Goal: Task Accomplishment & Management: Manage account settings

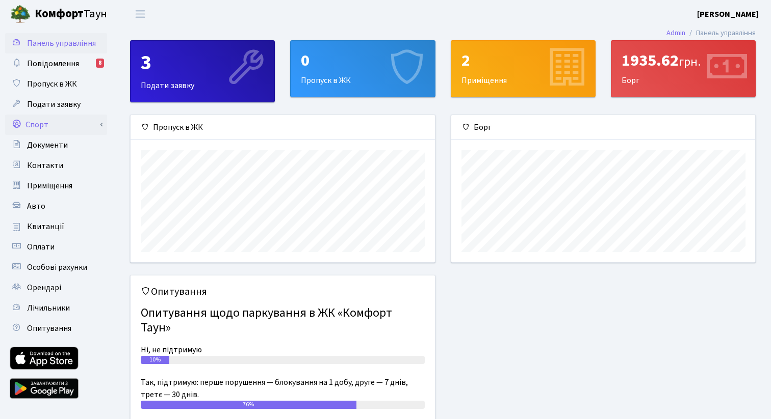
scroll to position [147, 304]
click at [48, 118] on link "Спорт" at bounding box center [56, 125] width 102 height 20
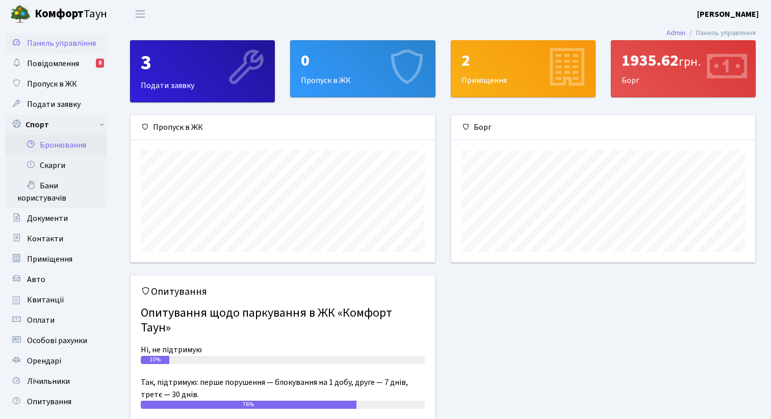
click at [78, 145] on link "Бронювання" at bounding box center [56, 145] width 102 height 20
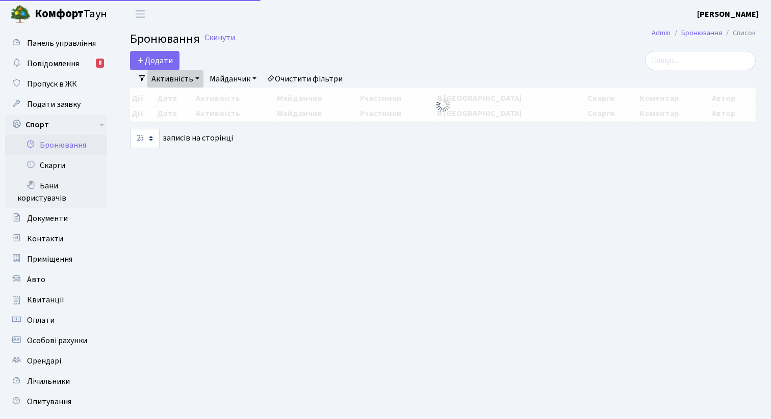
select select "25"
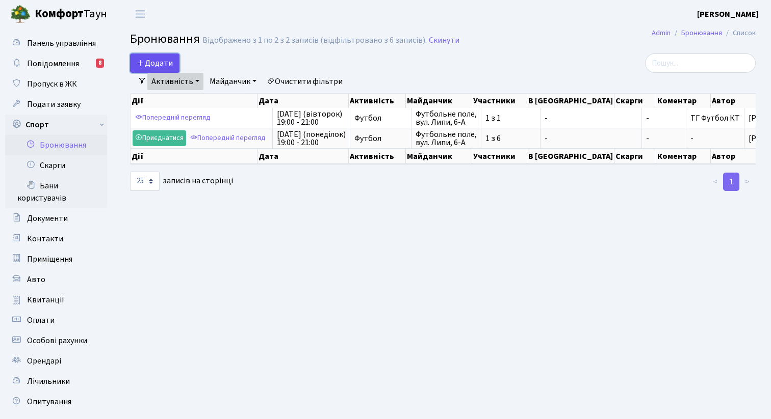
click at [148, 67] on button "Додати" at bounding box center [154, 63] width 49 height 19
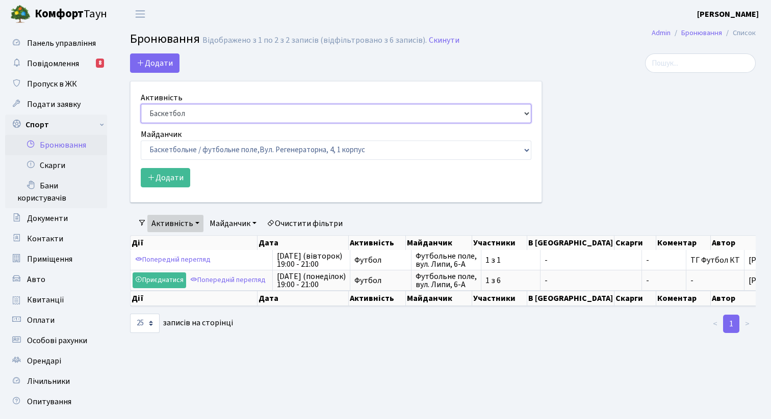
click at [188, 117] on select "Баскетбол Волейбол Йога Катання на роликах Настільний теніс Теніс Футбол Фітнес" at bounding box center [336, 113] width 390 height 19
select select "2"
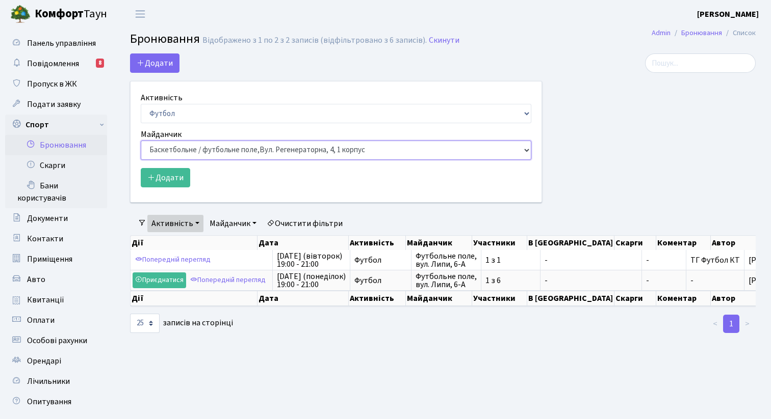
click at [197, 150] on select "Баскетбольне / футбольне поле, Вул. Регенераторна, 4, 1 корпус Баскетбольне пол…" at bounding box center [336, 150] width 390 height 19
select select "10"
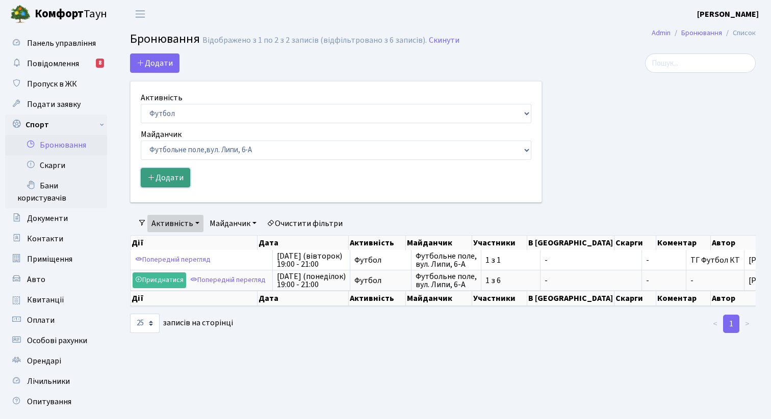
click at [178, 181] on button "Додати" at bounding box center [165, 177] width 49 height 19
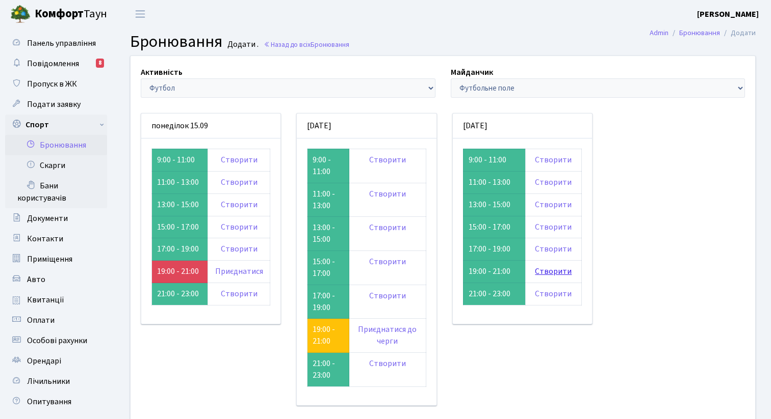
click at [548, 271] on link "Створити" at bounding box center [553, 271] width 37 height 11
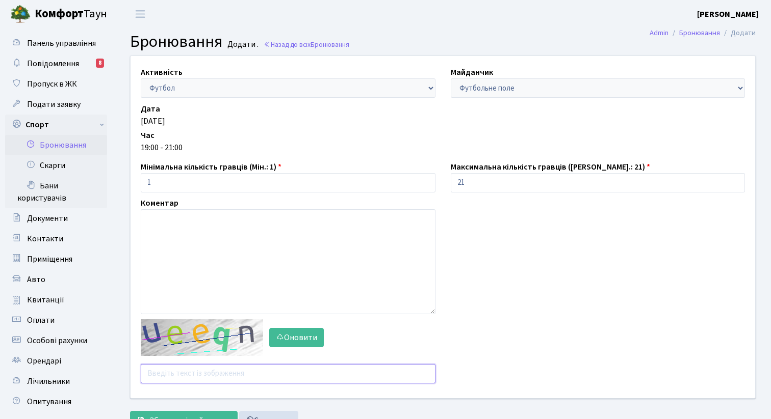
click at [199, 373] on input "text" at bounding box center [288, 373] width 295 height 19
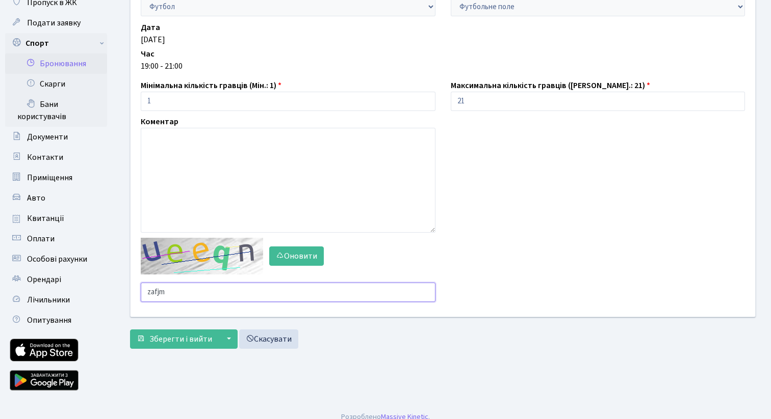
scroll to position [83, 0]
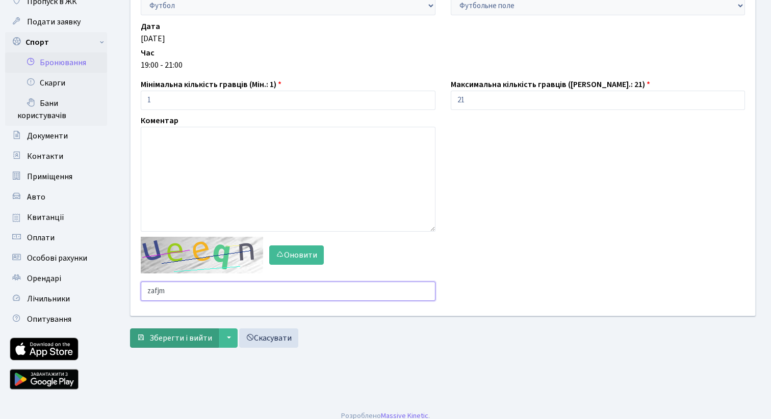
type input "zafjm"
click at [175, 334] on span "Зберегти і вийти" at bounding box center [180, 338] width 63 height 11
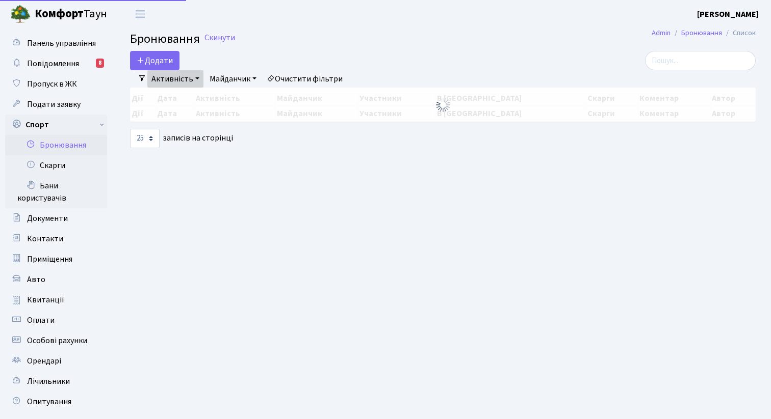
select select "25"
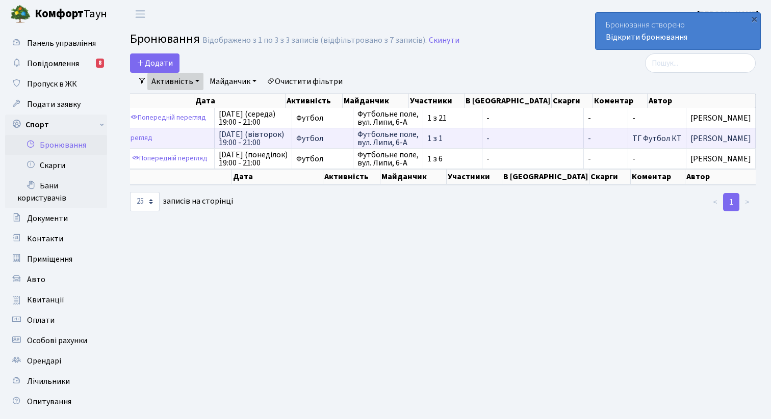
scroll to position [0, 63]
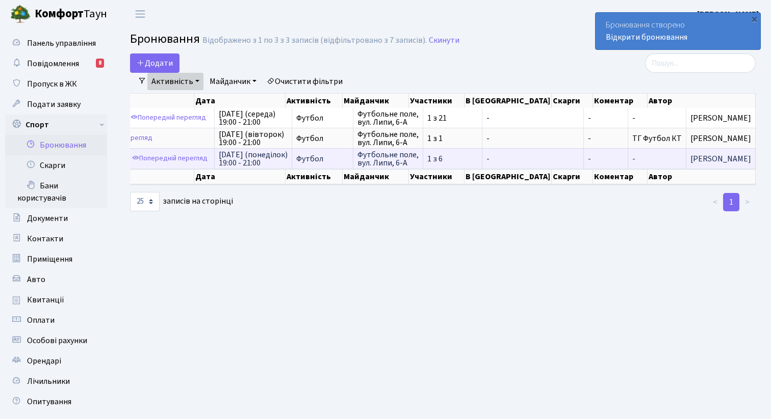
drag, startPoint x: 642, startPoint y: 159, endPoint x: 750, endPoint y: 156, distance: 108.6
click at [750, 156] on td "[PERSON_NAME]" at bounding box center [720, 158] width 69 height 20
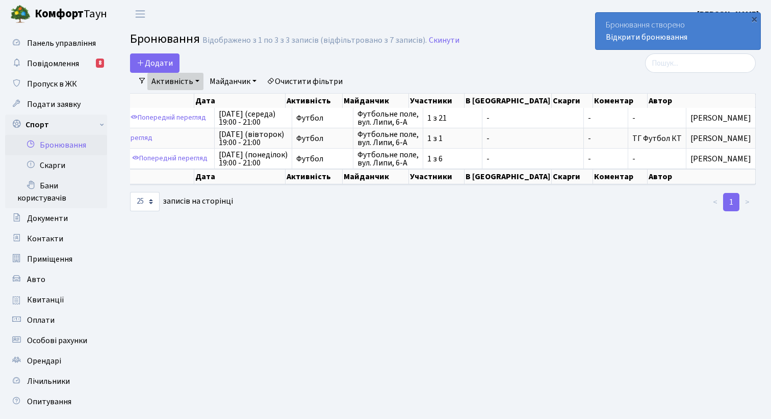
copy span "[PERSON_NAME]"
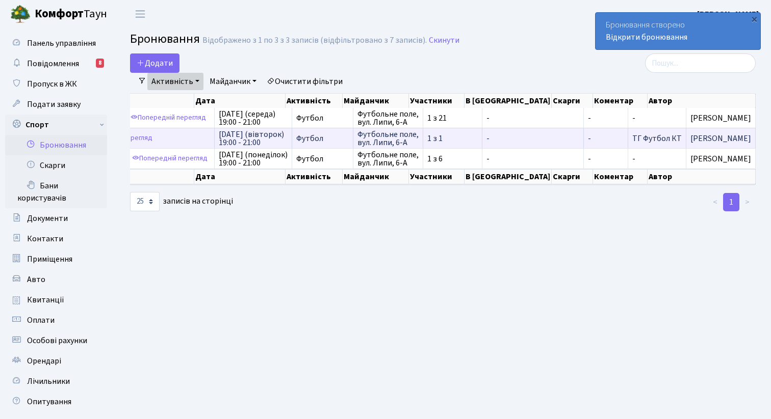
scroll to position [0, 0]
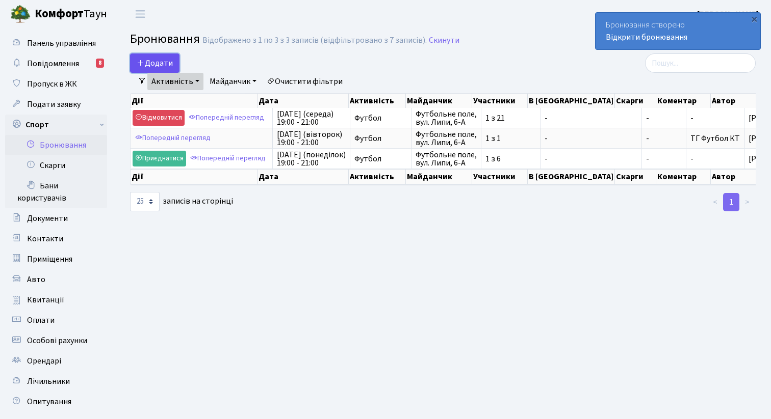
click at [165, 64] on button "Додати" at bounding box center [154, 63] width 49 height 19
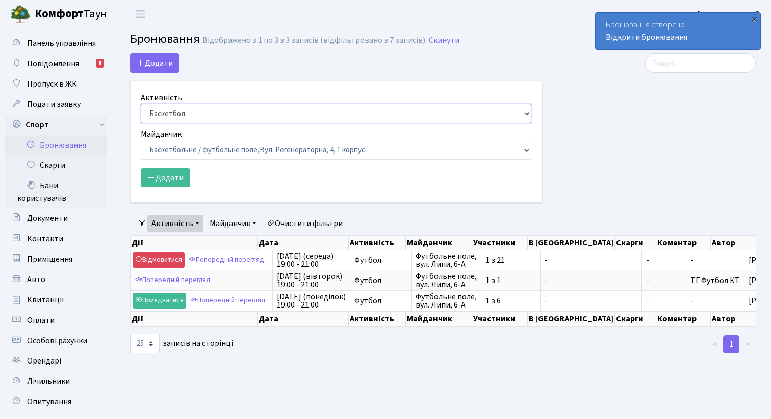
click at [197, 120] on select "Баскетбол Волейбол Йога Катання на роликах Настільний теніс Теніс Футбол Фітнес" at bounding box center [336, 113] width 390 height 19
select select "2"
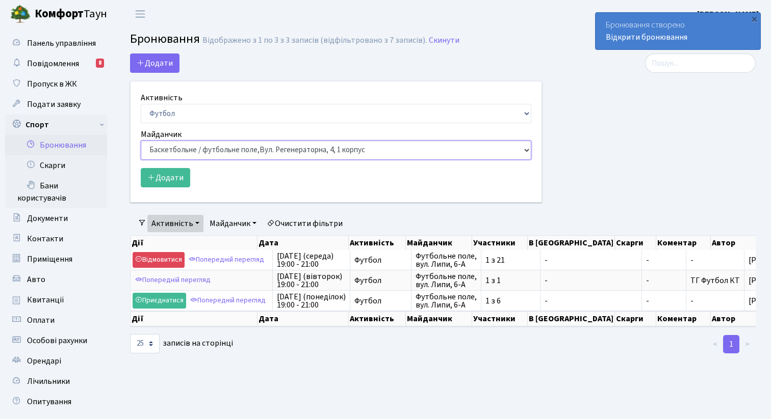
click at [193, 156] on select "Баскетбольне / футбольне поле, Вул. Регенераторна, 4, 1 корпус Баскетбольне пол…" at bounding box center [336, 150] width 390 height 19
select select "6"
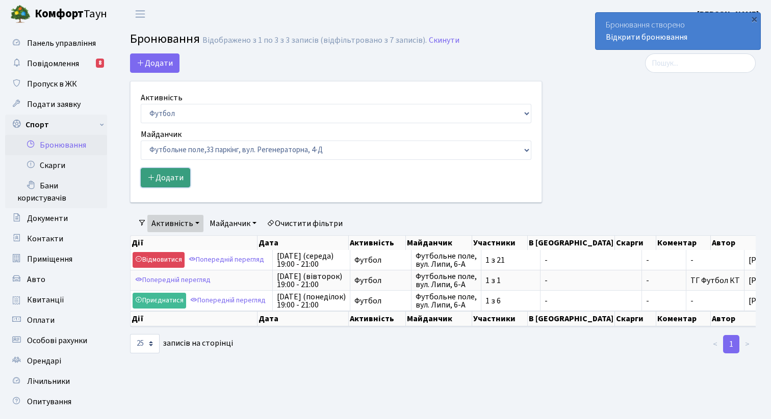
click at [182, 177] on button "Додати" at bounding box center [165, 177] width 49 height 19
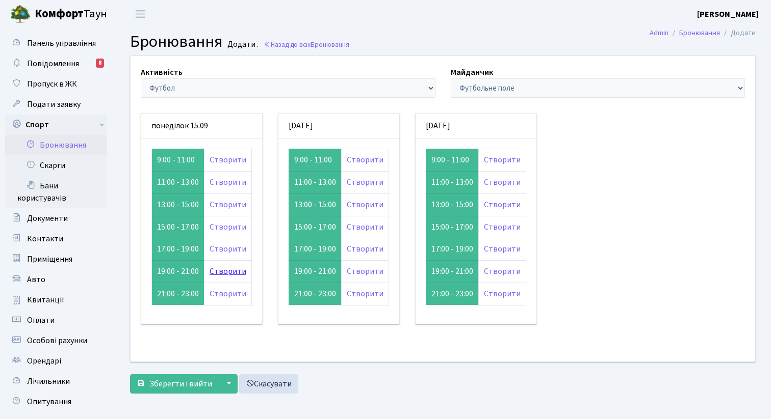
click at [229, 273] on link "Створити" at bounding box center [227, 271] width 37 height 11
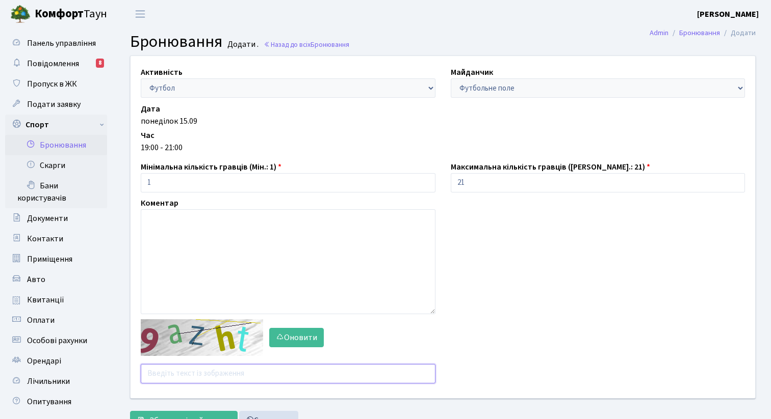
click at [205, 376] on input "text" at bounding box center [288, 373] width 295 height 19
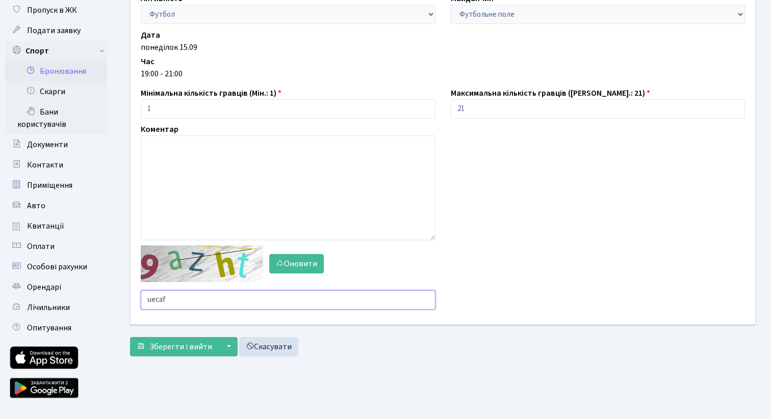
scroll to position [92, 0]
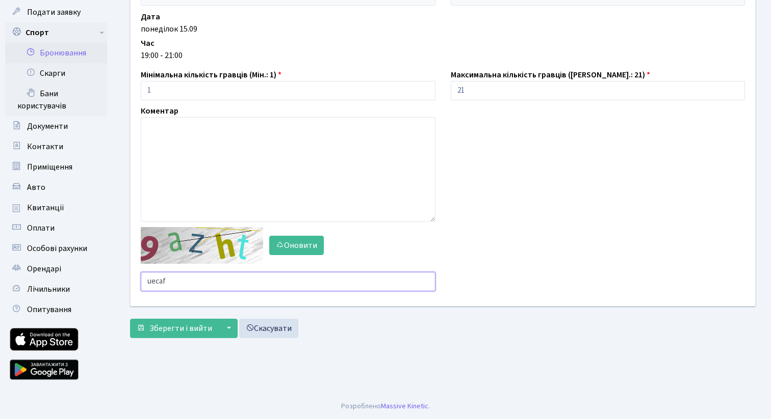
type input "uecaf"
click at [179, 318] on form "Активність - Баскетбол Волейбол Йога Катання на роликах Настільний теніс [PERSO…" at bounding box center [442, 150] width 625 height 375
click at [179, 324] on span "Зберегти і вийти" at bounding box center [180, 328] width 63 height 11
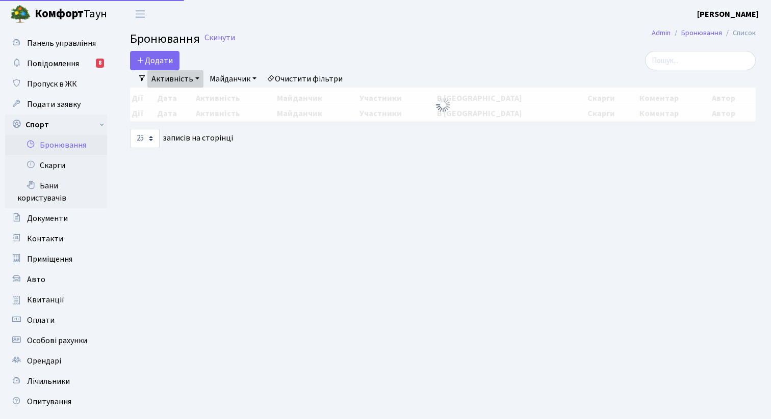
select select "25"
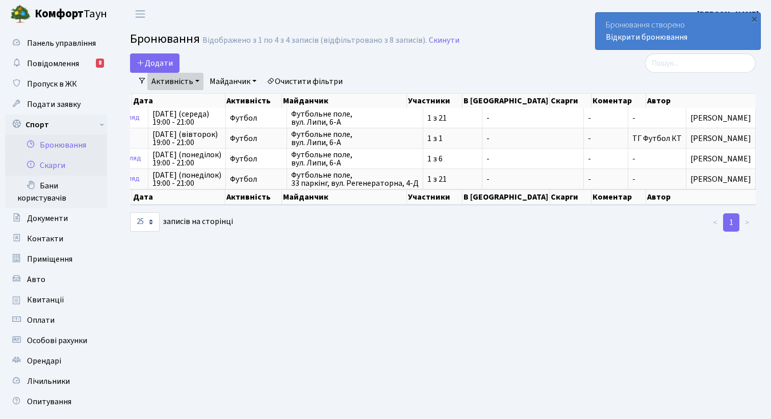
click at [59, 167] on link "Скарги" at bounding box center [56, 165] width 102 height 20
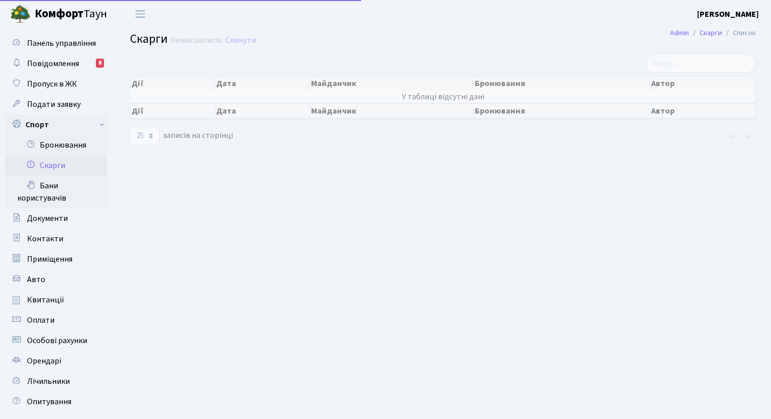
select select "25"
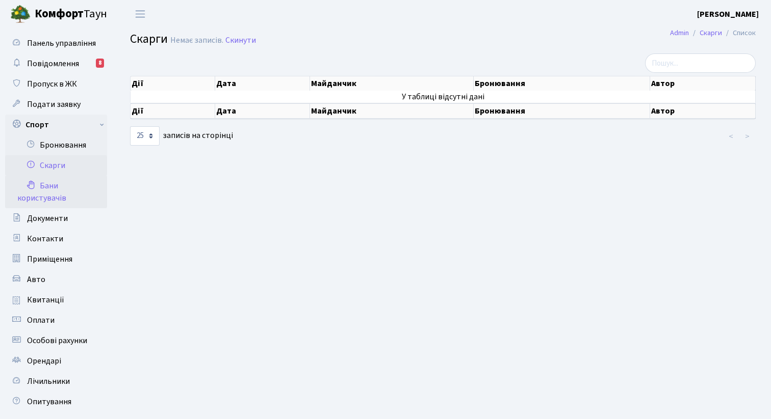
click at [58, 176] on link "Бани користувачів" at bounding box center [56, 192] width 102 height 33
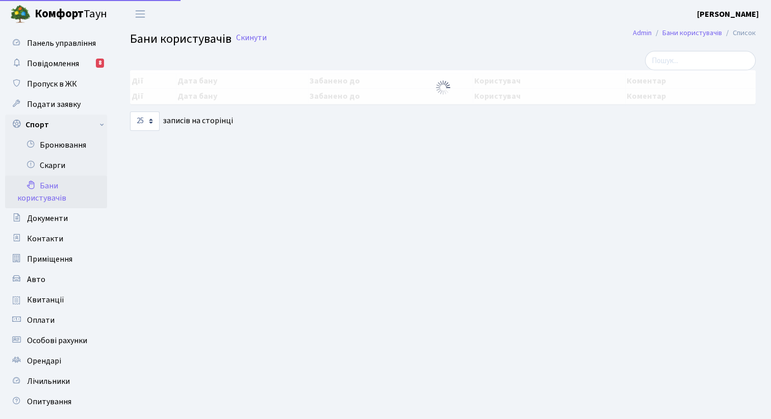
select select "25"
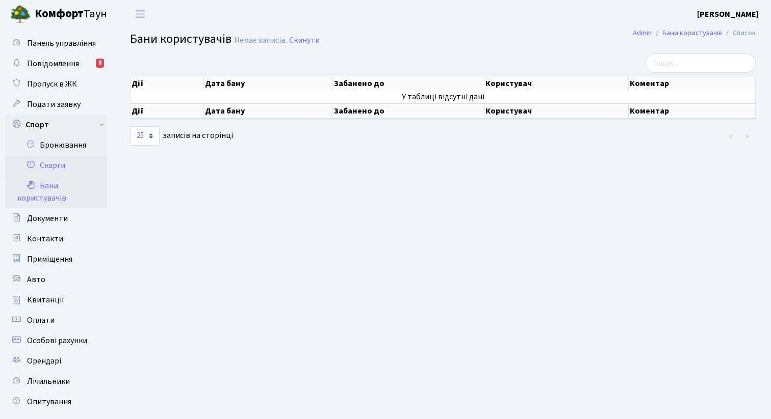
click at [63, 165] on link "Скарги" at bounding box center [56, 165] width 102 height 20
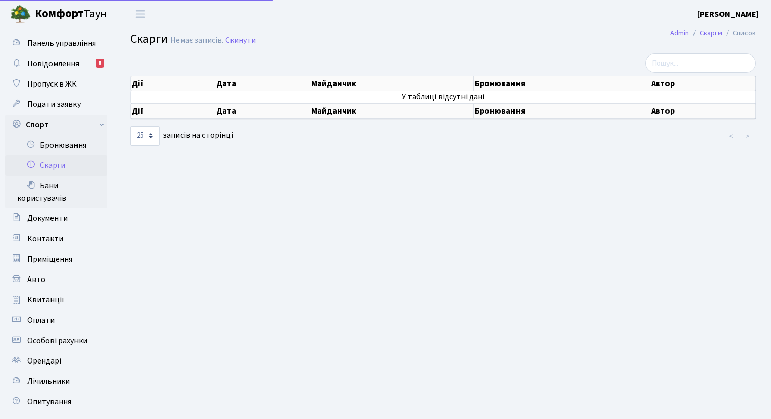
select select "25"
click at [63, 147] on link "Бронювання" at bounding box center [56, 145] width 102 height 20
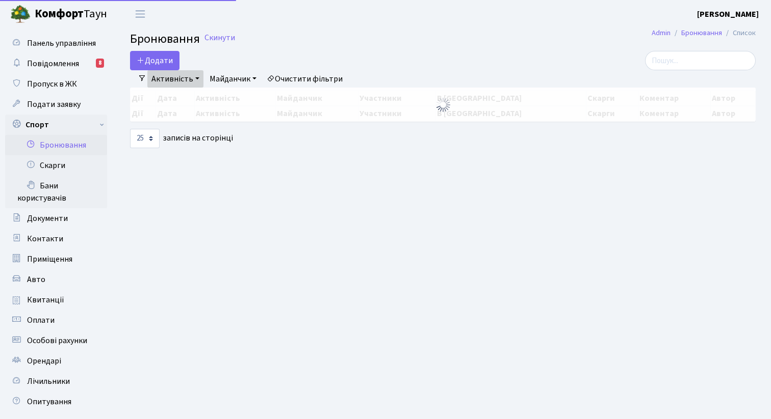
select select "25"
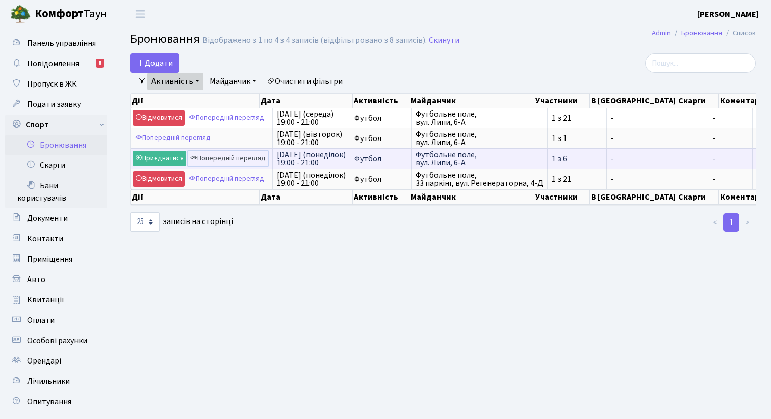
click at [235, 158] on link "Попередній перегляд" at bounding box center [228, 159] width 81 height 16
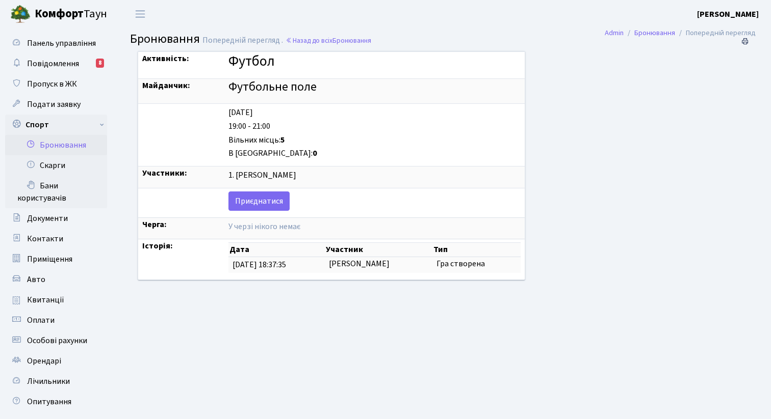
click at [228, 115] on div "[DATE]" at bounding box center [374, 113] width 292 height 12
click at [252, 114] on div "[DATE]" at bounding box center [374, 113] width 292 height 12
drag, startPoint x: 213, startPoint y: 140, endPoint x: 281, endPoint y: 140, distance: 68.3
click at [281, 140] on div "Вільних місць: 5" at bounding box center [374, 141] width 292 height 12
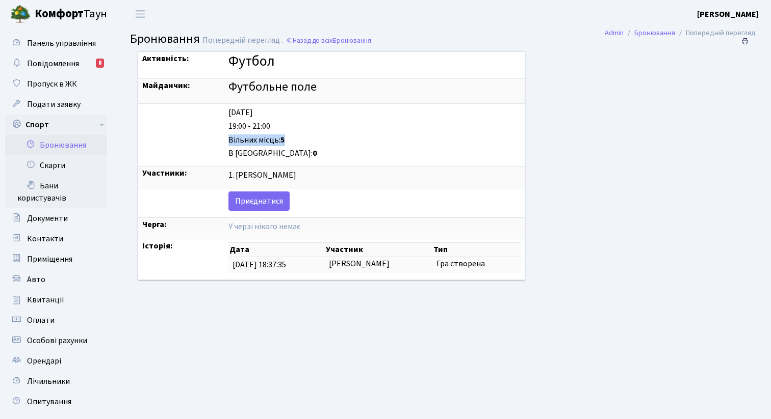
click at [281, 140] on div "Вільних місць: 5" at bounding box center [374, 141] width 292 height 12
drag, startPoint x: 211, startPoint y: 139, endPoint x: 289, endPoint y: 138, distance: 77.5
click at [288, 139] on div "Вільних місць: 5" at bounding box center [374, 141] width 292 height 12
click at [264, 152] on div "В черзі: 0" at bounding box center [374, 154] width 292 height 12
